Goal: Task Accomplishment & Management: Manage account settings

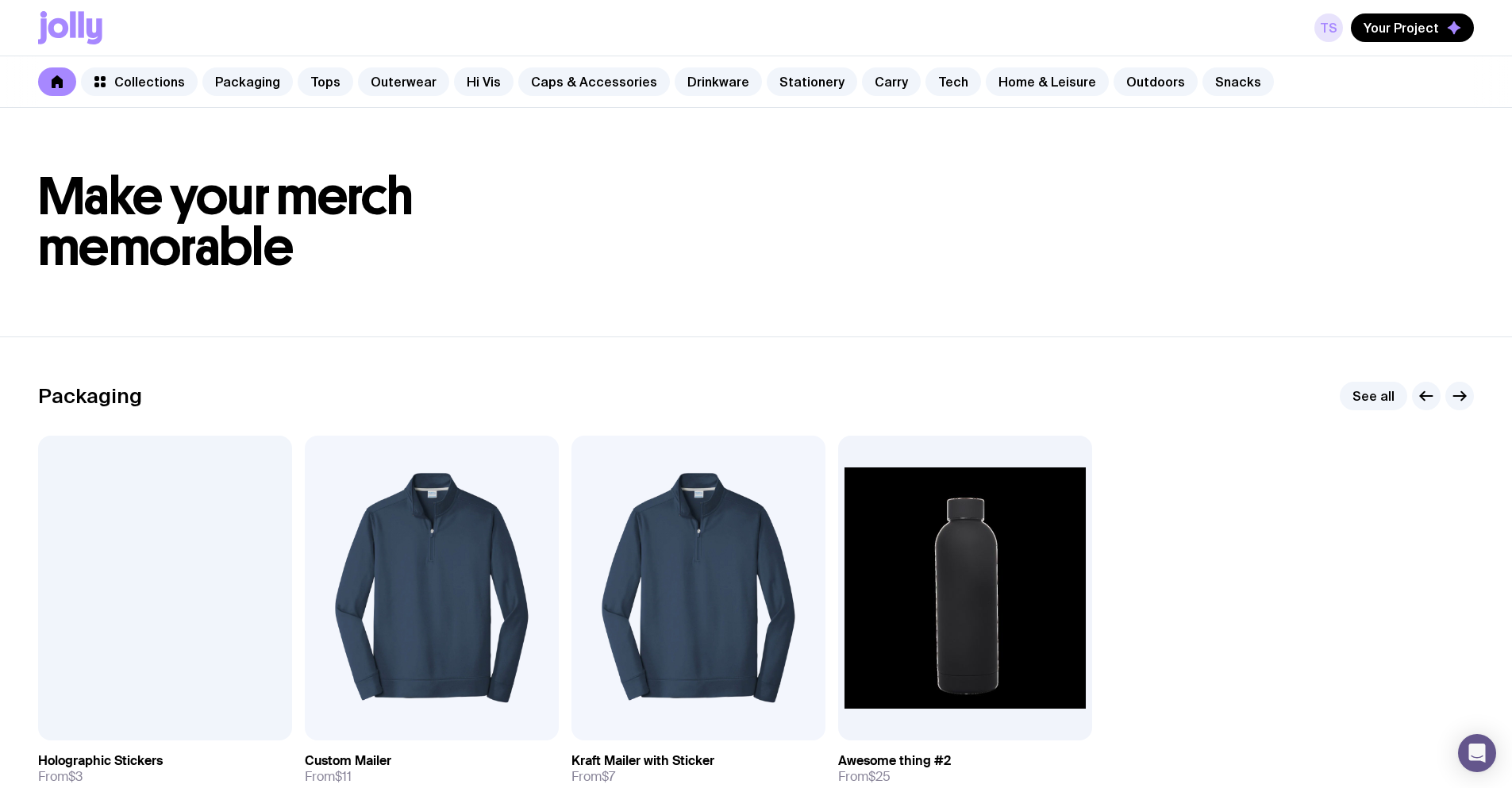
click at [1334, 25] on link "TS" at bounding box center [1329, 28] width 29 height 29
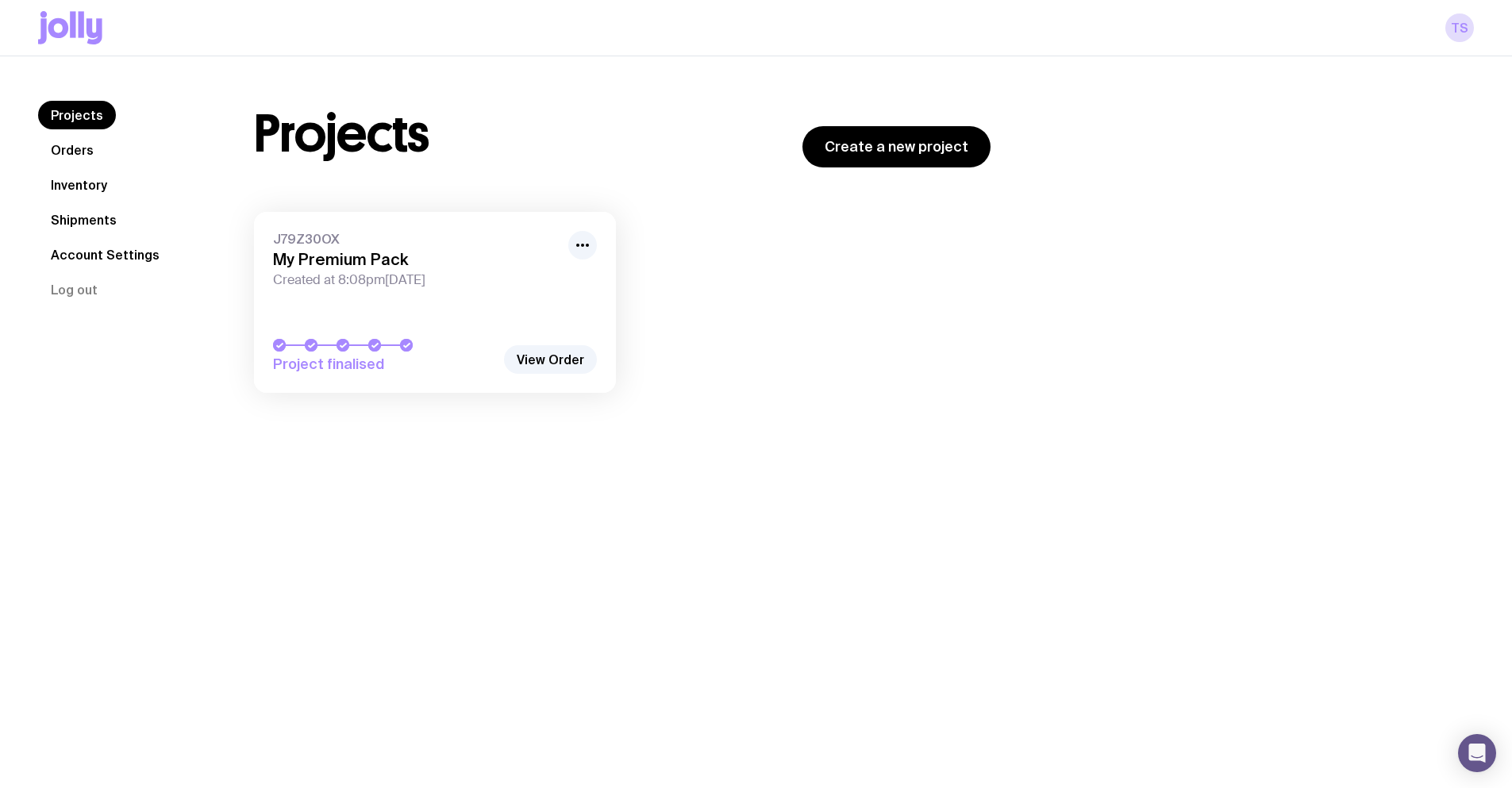
click at [512, 153] on div "Projects Create a new project" at bounding box center [622, 134] width 737 height 66
click at [87, 145] on link "Orders" at bounding box center [71, 150] width 68 height 29
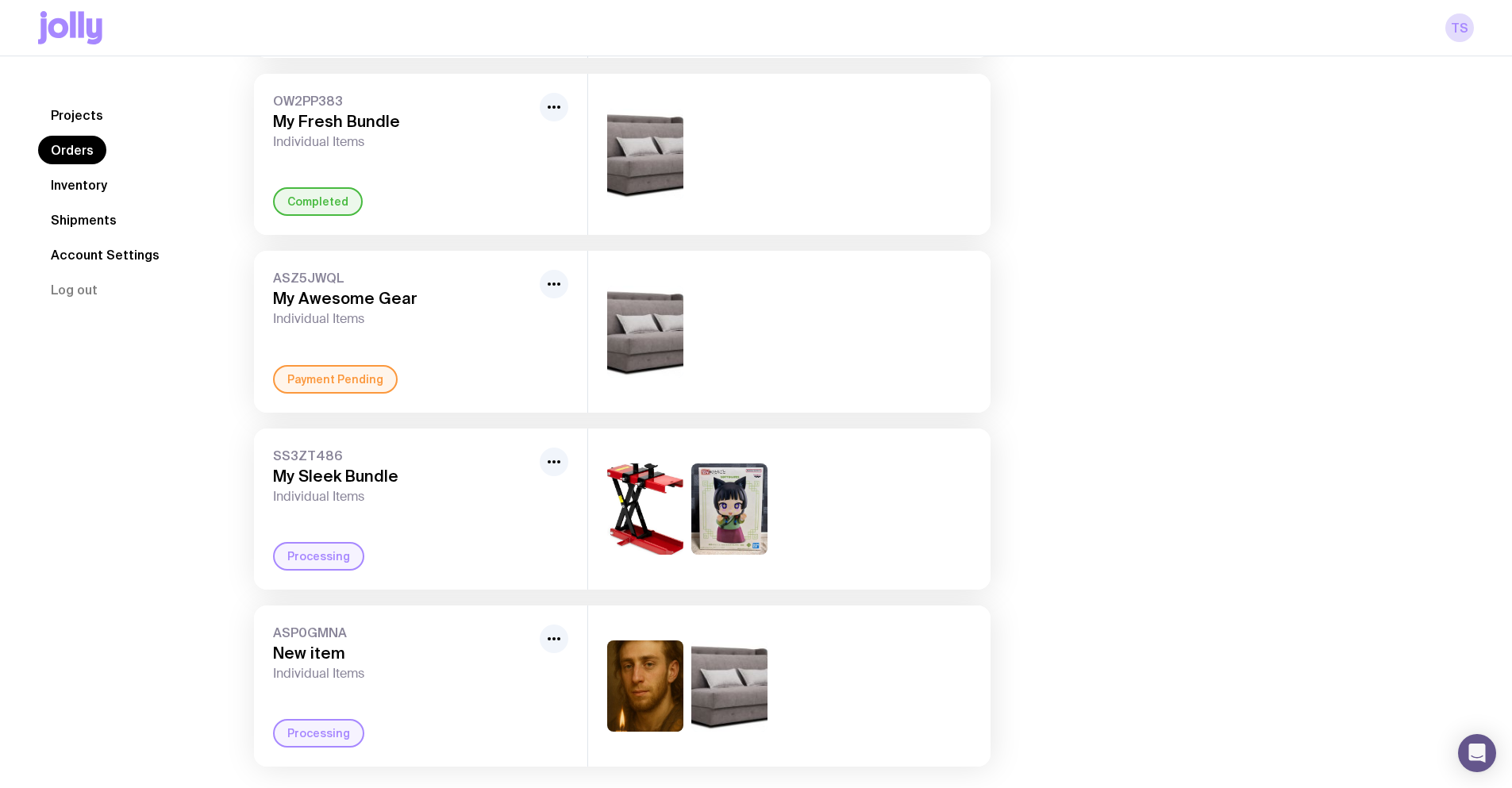
scroll to position [1207, 0]
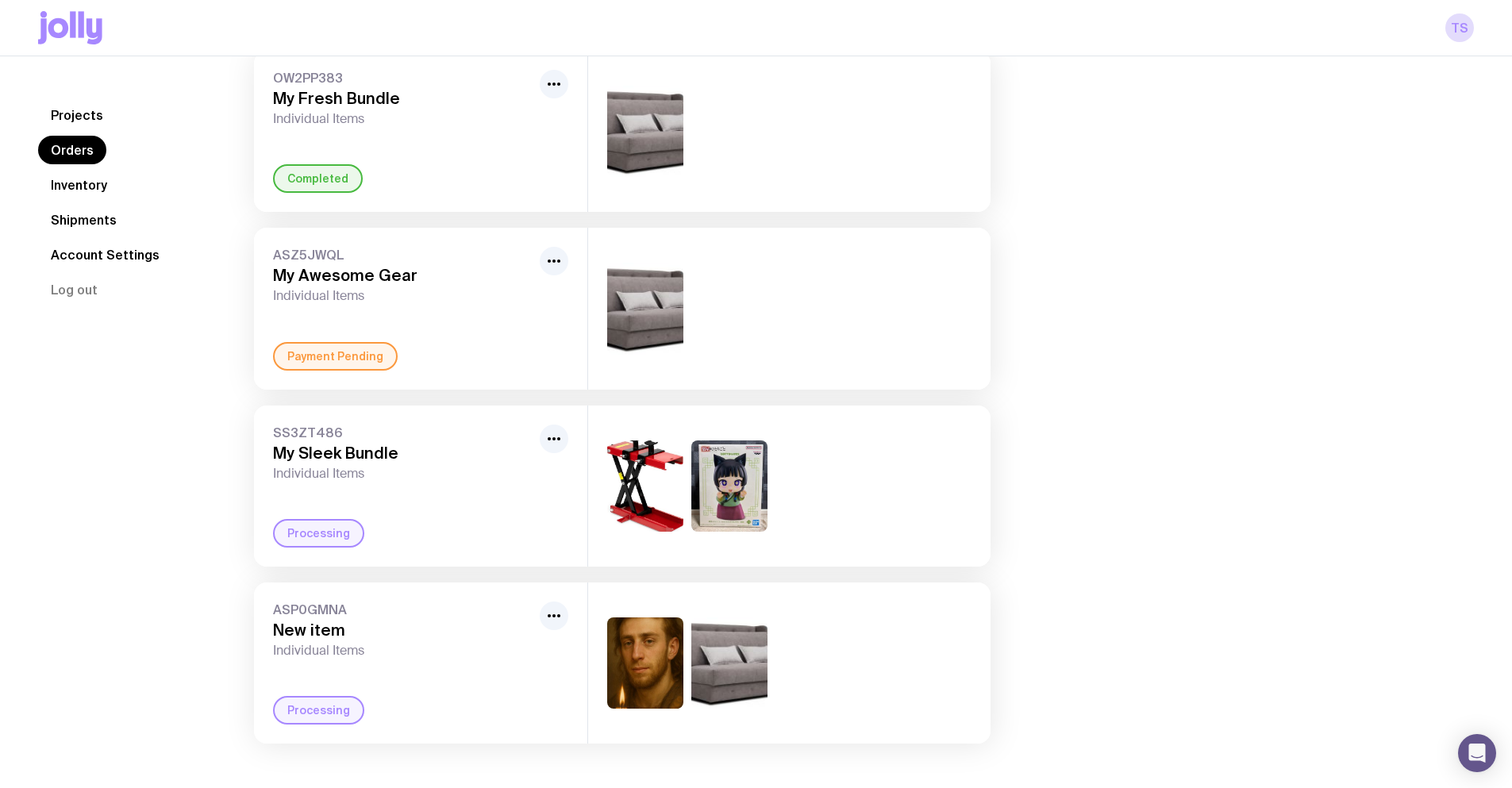
click at [65, 112] on link "Projects" at bounding box center [76, 115] width 77 height 29
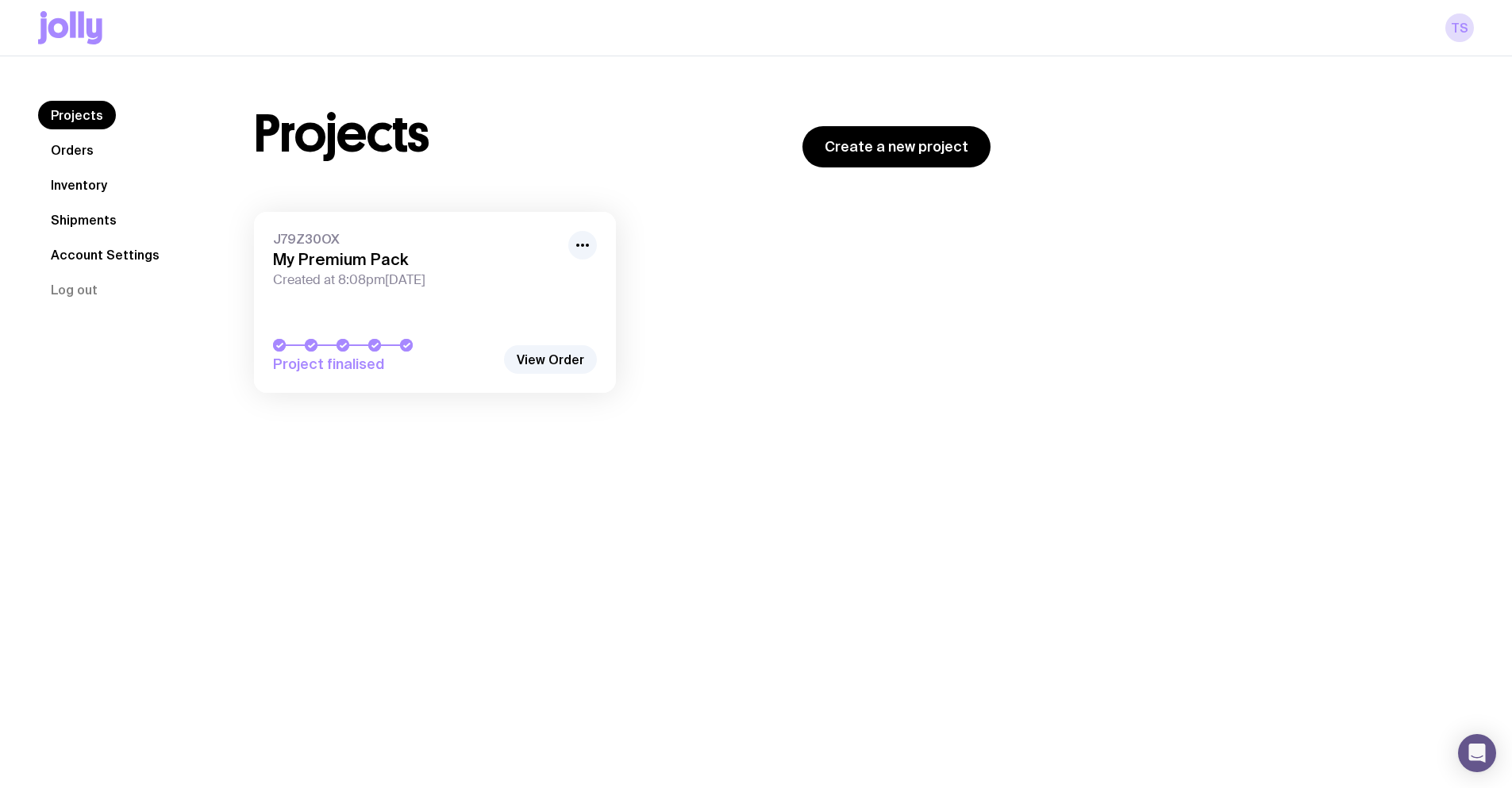
click at [360, 253] on h3 "My Premium Pack" at bounding box center [415, 259] width 286 height 19
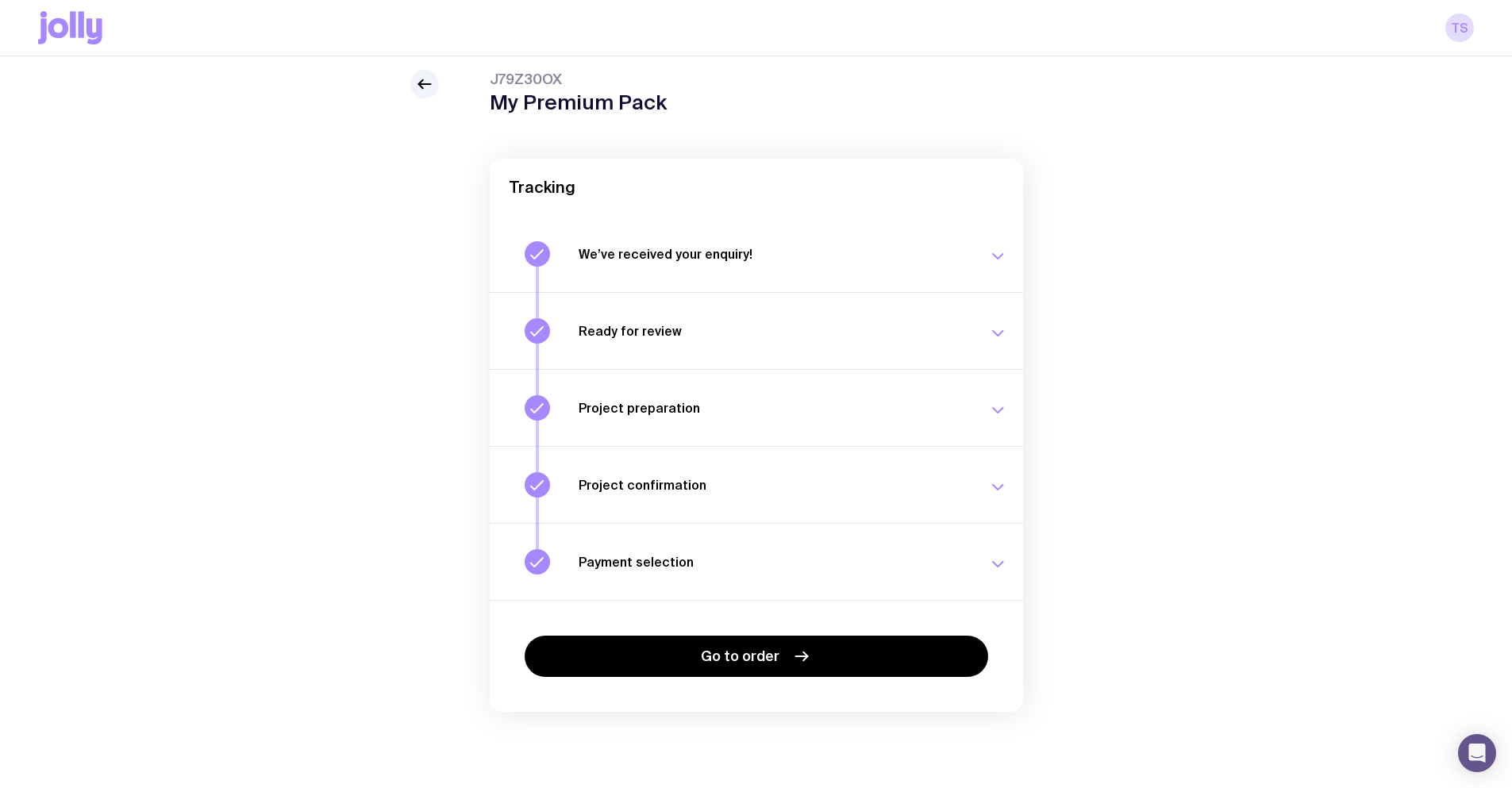
scroll to position [56, 0]
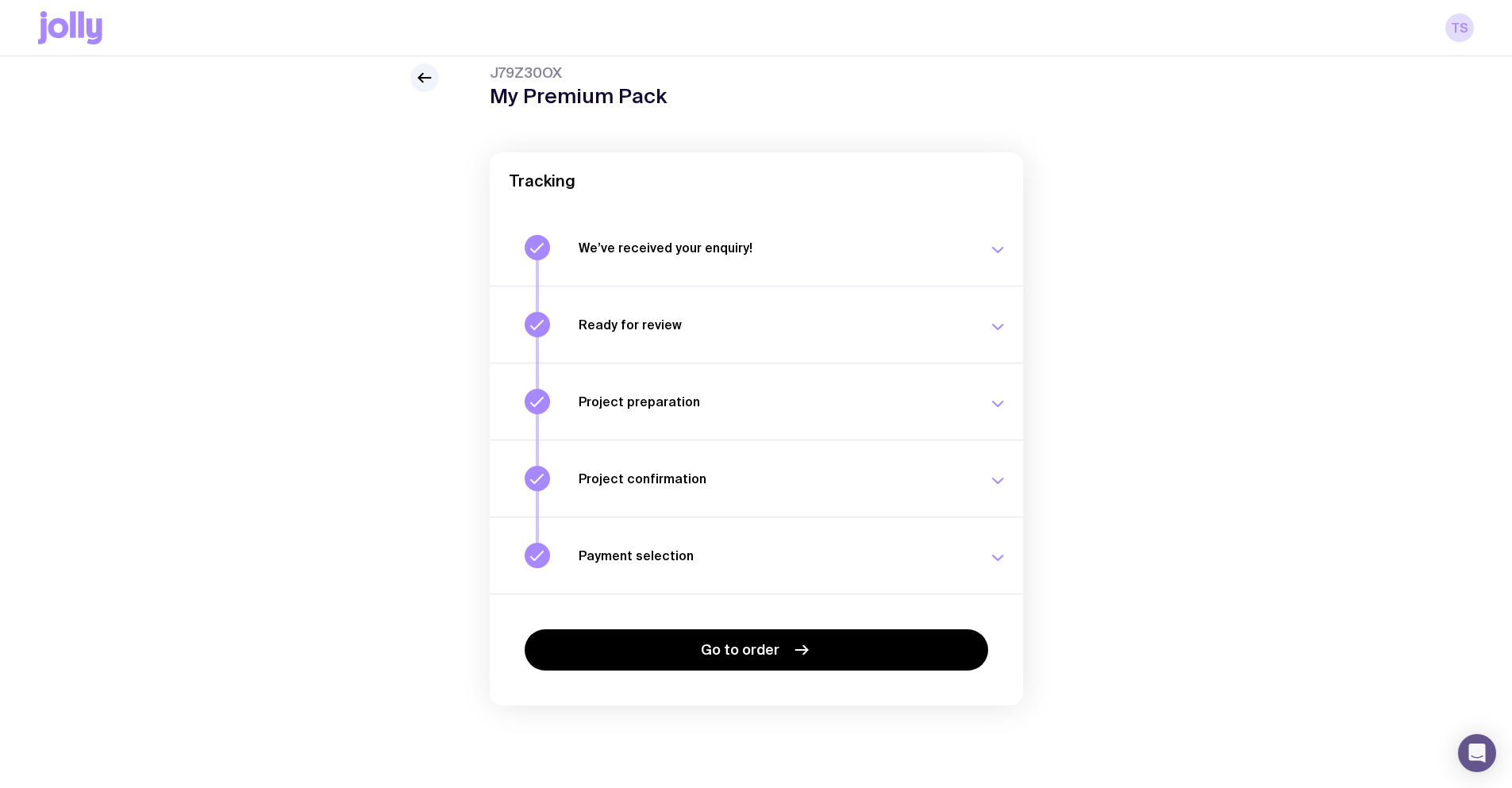
click at [995, 235] on div "We’ve received your enquiry! Our team is on it and preparing your proposal now.…" at bounding box center [793, 248] width 428 height 26
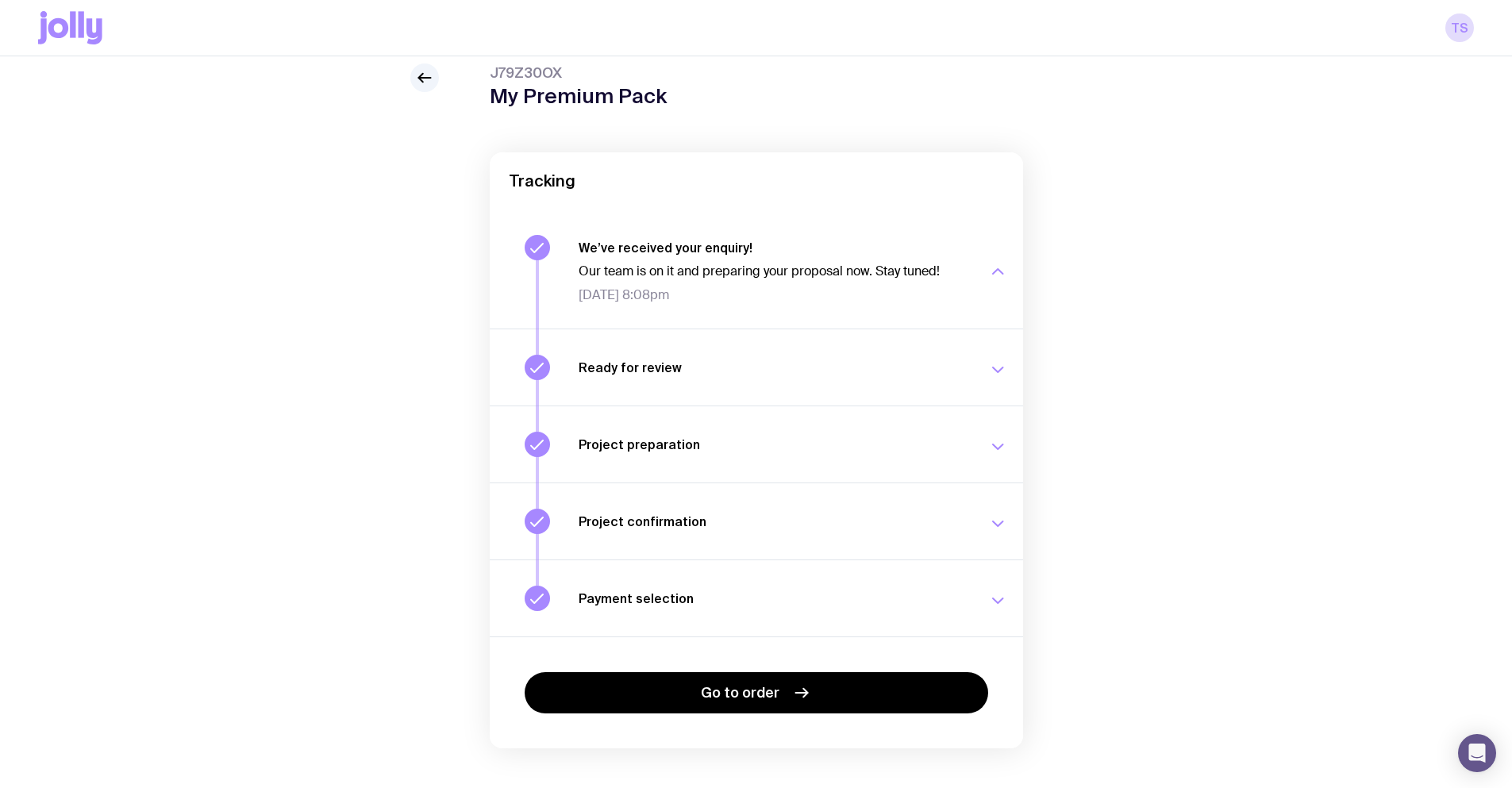
click at [989, 247] on div "button" at bounding box center [997, 272] width 19 height 63
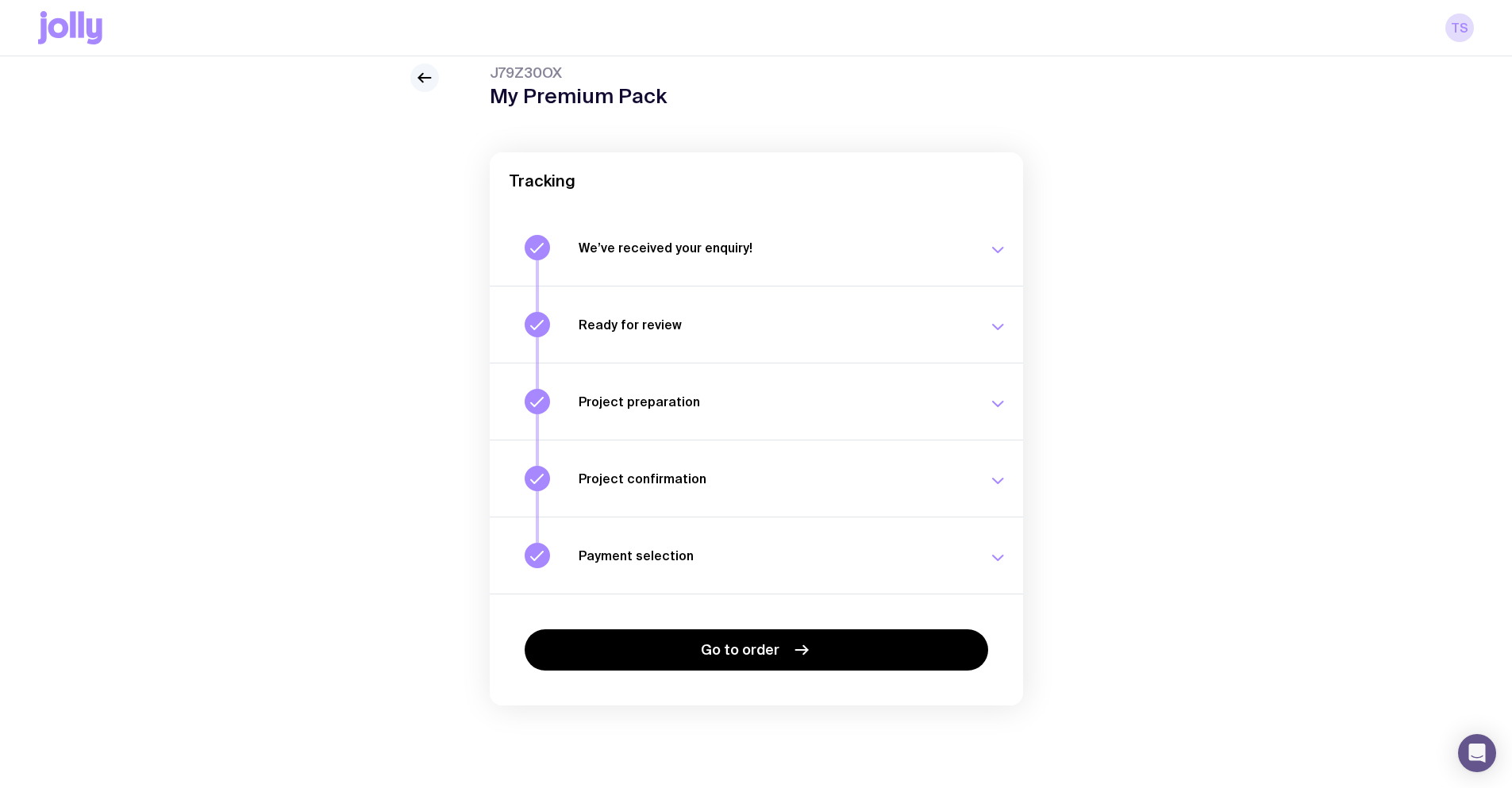
click at [420, 73] on icon at bounding box center [424, 77] width 19 height 19
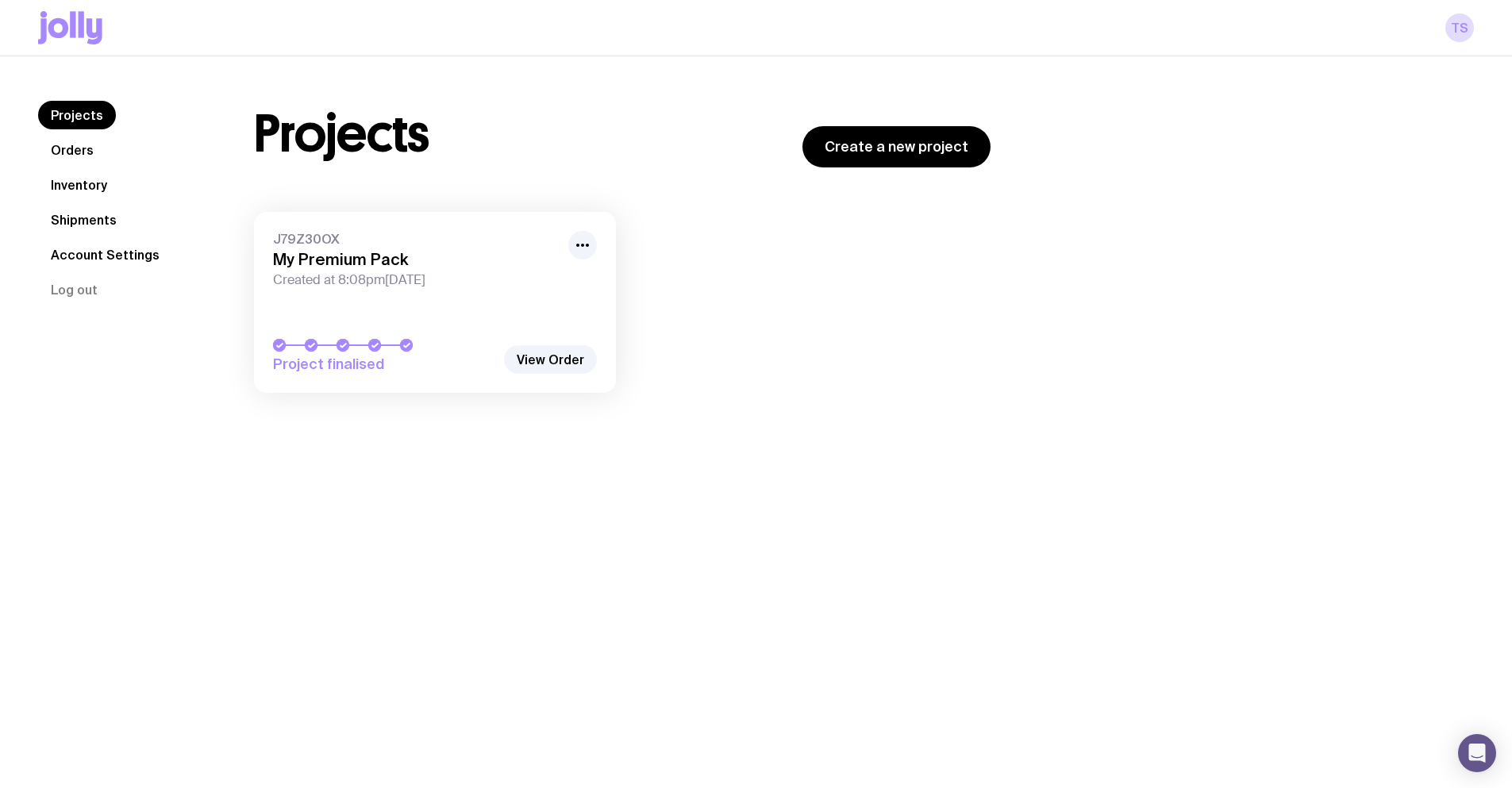
click at [85, 145] on link "Orders" at bounding box center [71, 150] width 68 height 29
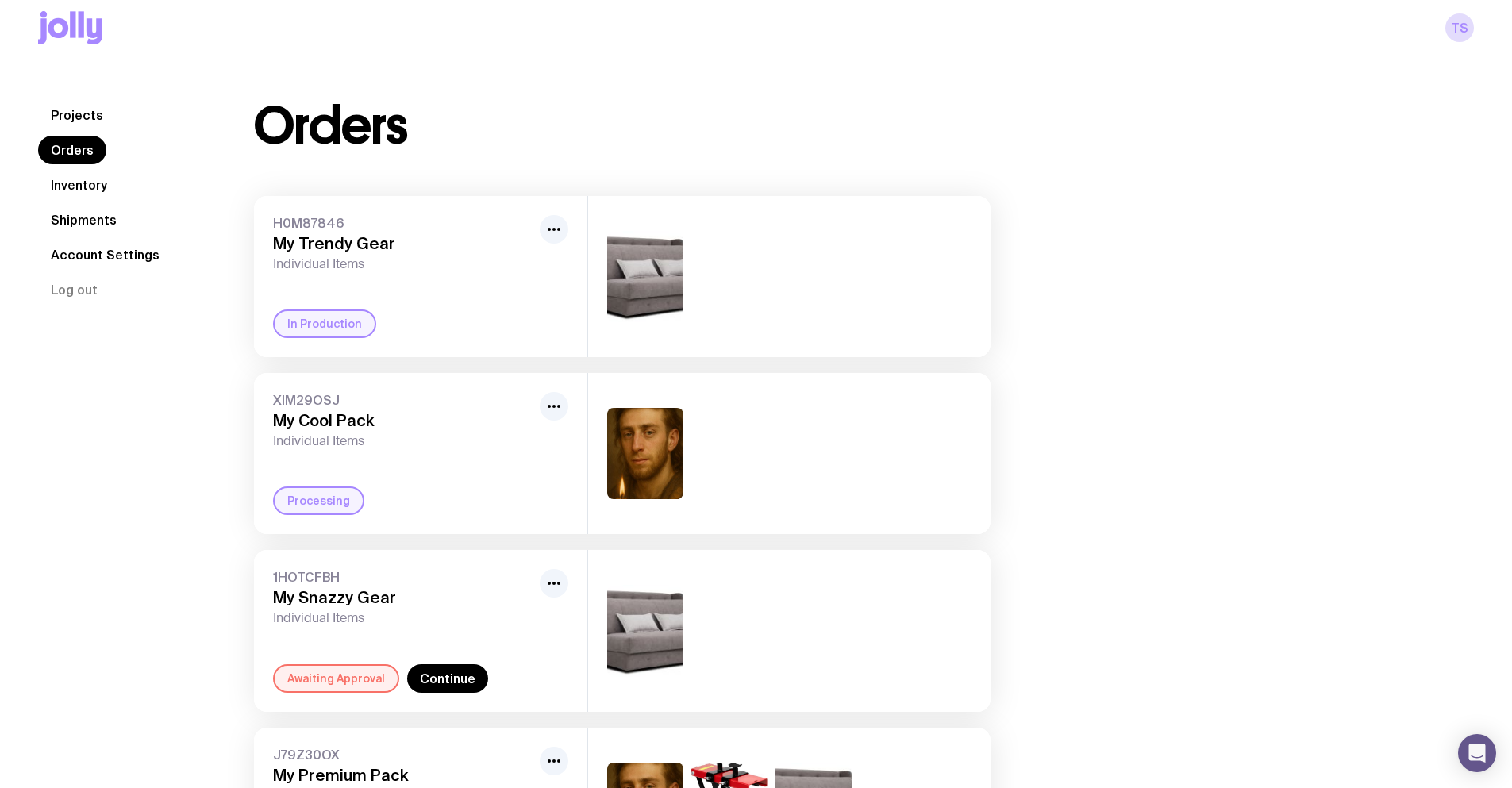
click at [426, 311] on div "In Production" at bounding box center [420, 323] width 295 height 29
click at [334, 221] on span "H0M87846" at bounding box center [403, 223] width 261 height 16
